Goal: Information Seeking & Learning: Learn about a topic

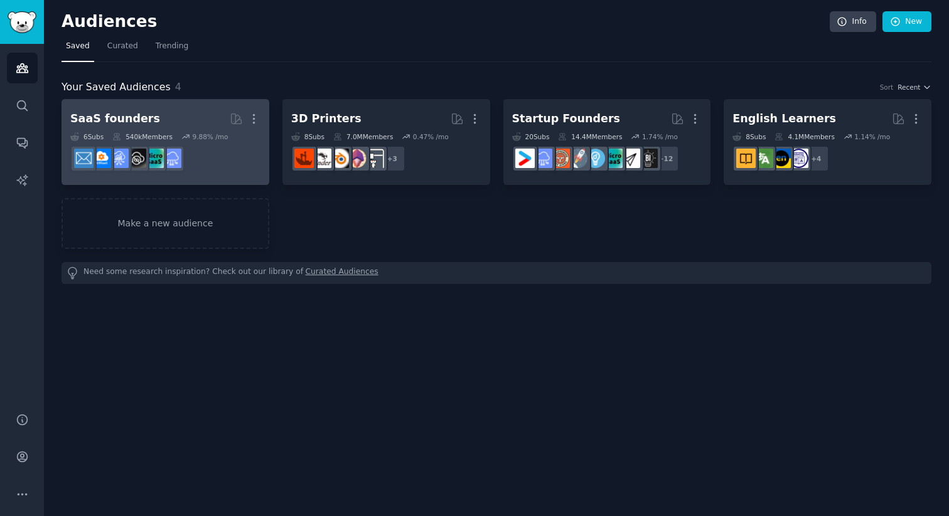
click at [176, 119] on h2 "SaaS founders More" at bounding box center [165, 119] width 190 height 22
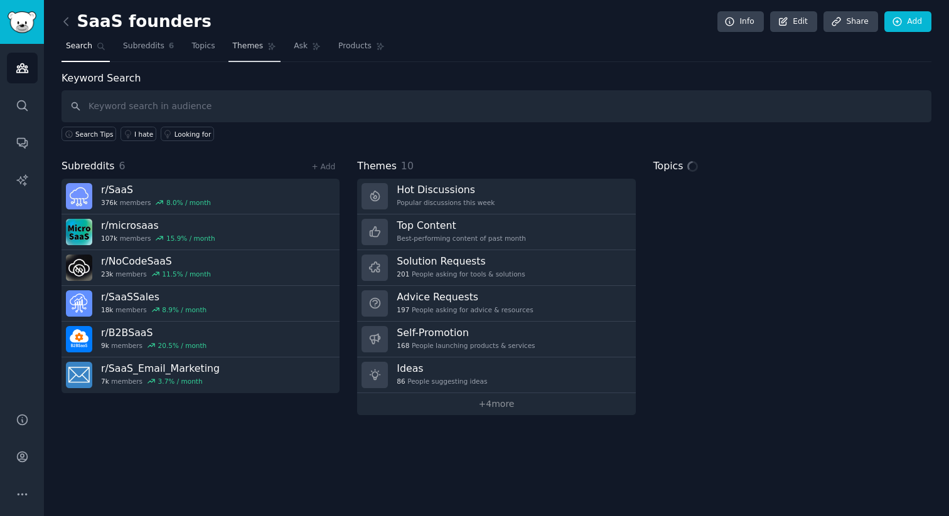
click at [254, 50] on span "Themes" at bounding box center [248, 46] width 31 height 11
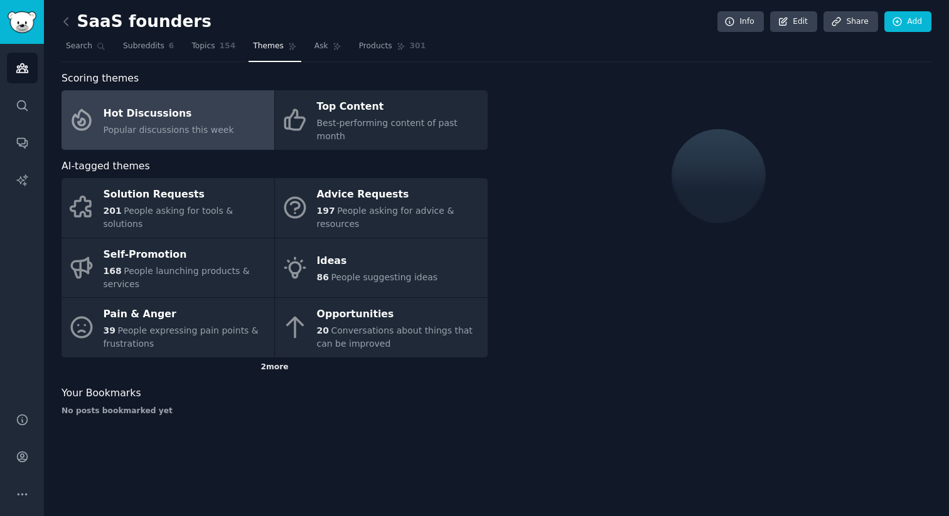
click at [291, 358] on div "2 more" at bounding box center [275, 368] width 426 height 20
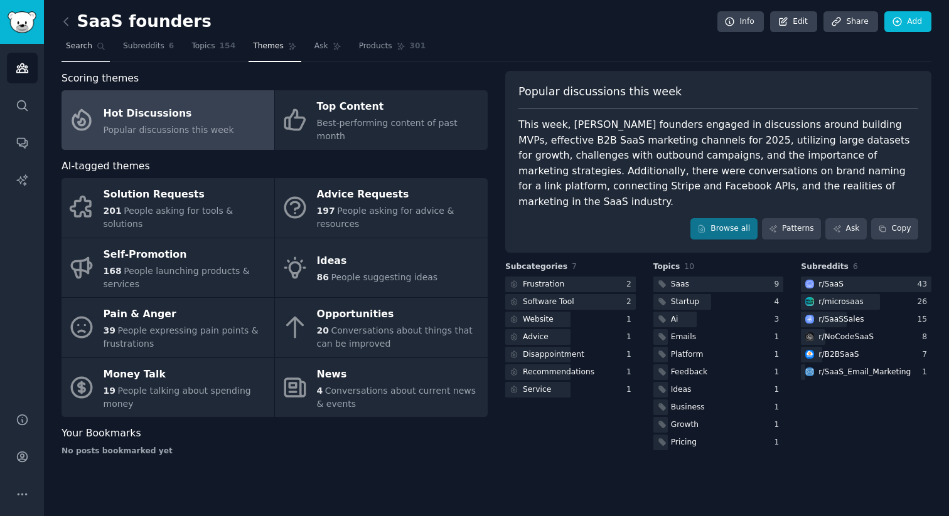
click at [109, 54] on link "Search" at bounding box center [86, 49] width 48 height 26
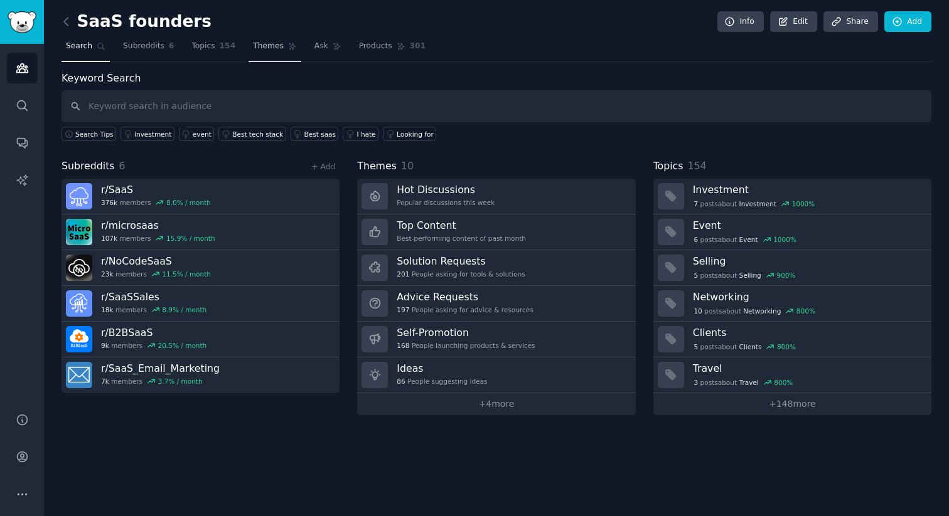
click at [263, 55] on link "Themes" at bounding box center [275, 49] width 53 height 26
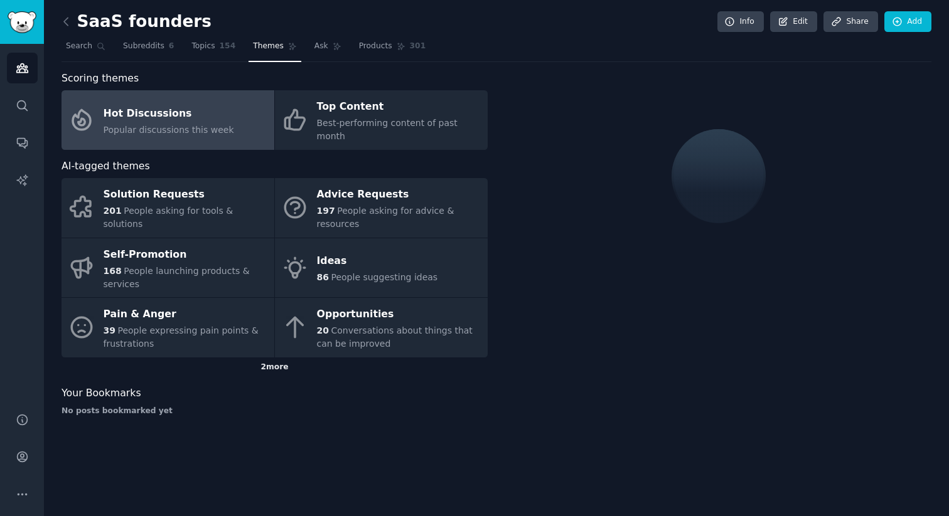
click at [275, 358] on div "2 more" at bounding box center [275, 368] width 426 height 20
